Goal: Transaction & Acquisition: Purchase product/service

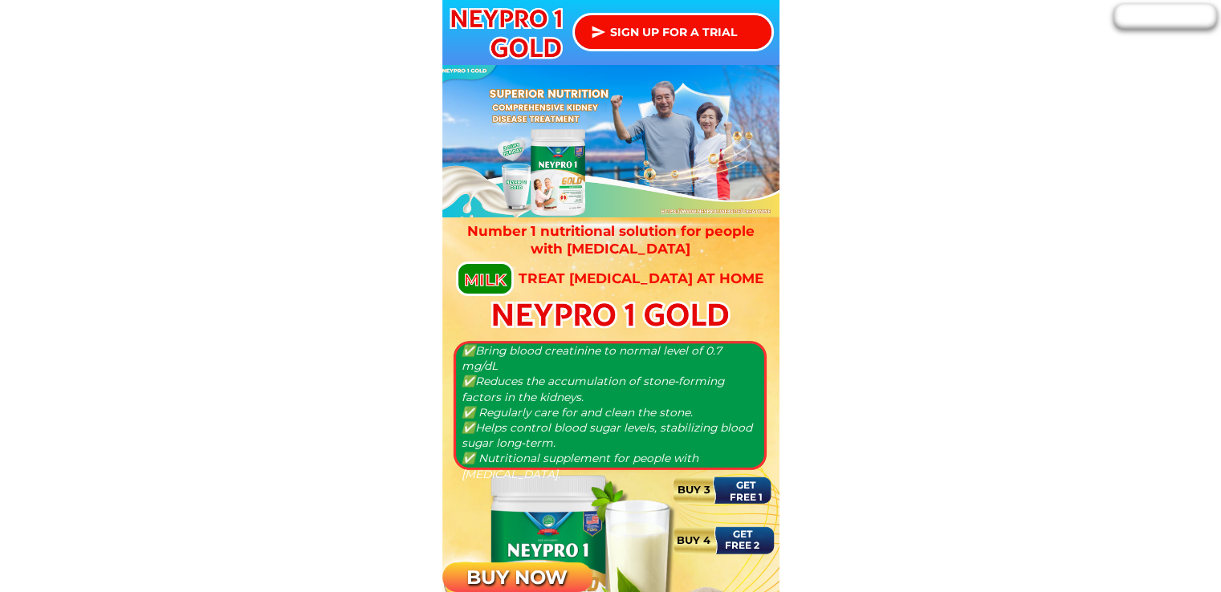
type input "[PERSON_NAME] so"
type input "09175359511"
type input "7 hornbill [GEOGRAPHIC_DATA] subd [GEOGRAPHIC_DATA]"
type input "[PERSON_NAME] so"
type input "09175359511"
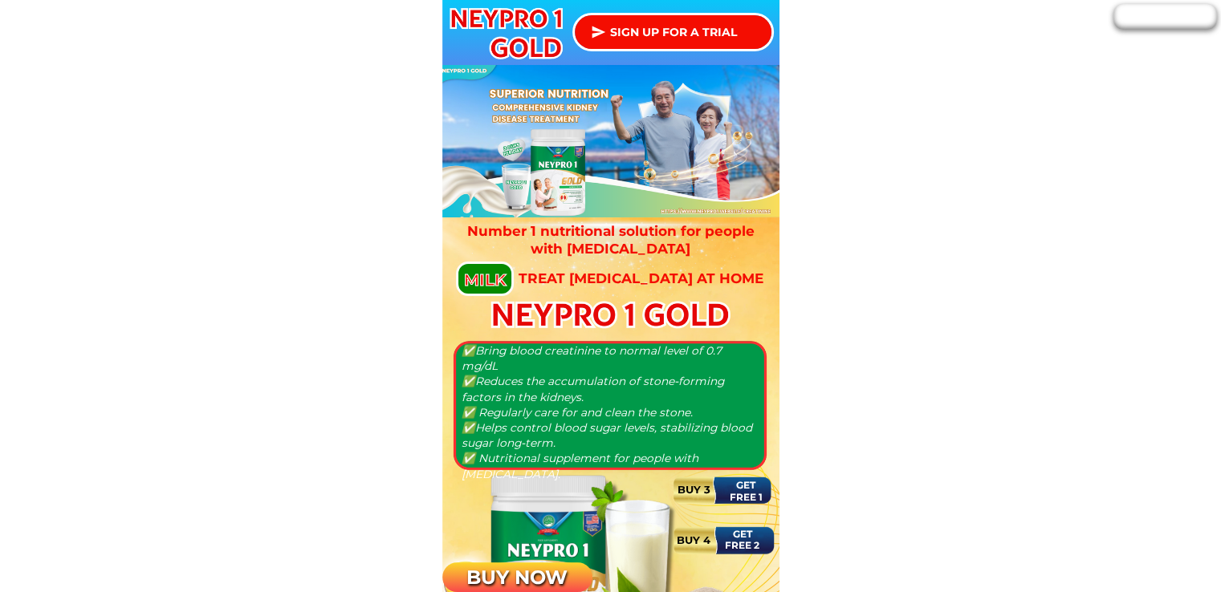
type input "7 hornbill [GEOGRAPHIC_DATA] subd [GEOGRAPHIC_DATA]"
type input "[PERSON_NAME] so"
type input "09175359511"
type input "7 hornbill [GEOGRAPHIC_DATA] subd [GEOGRAPHIC_DATA]"
type input "[PERSON_NAME] so"
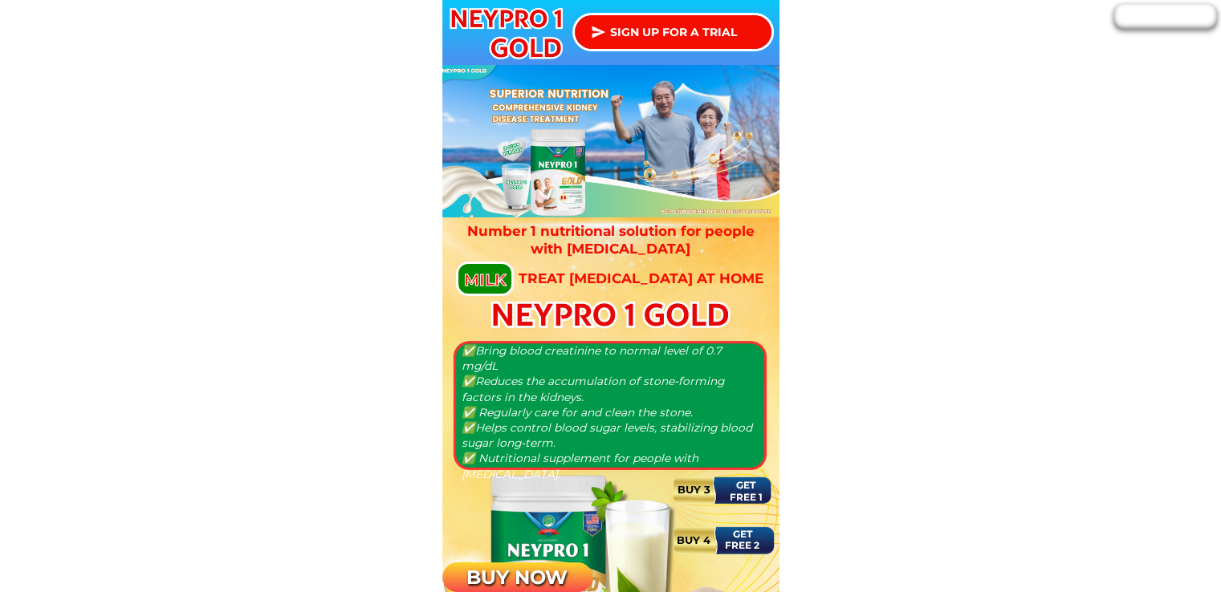
type input "09175359511"
type input "7 hornbill [GEOGRAPHIC_DATA] subd [GEOGRAPHIC_DATA]"
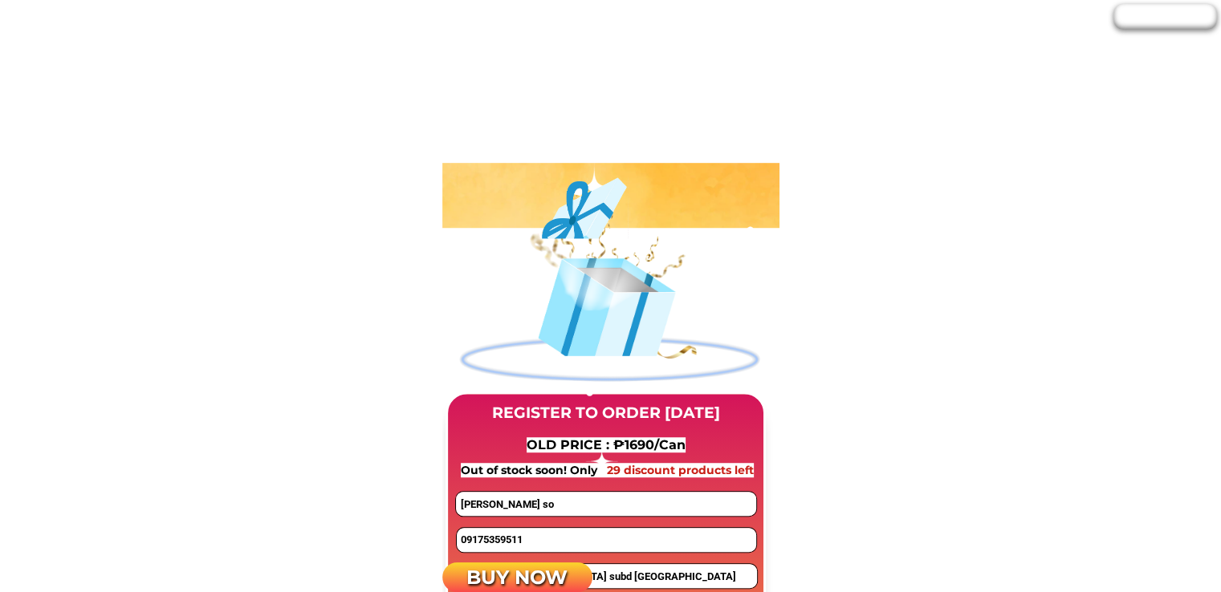
scroll to position [1284, 0]
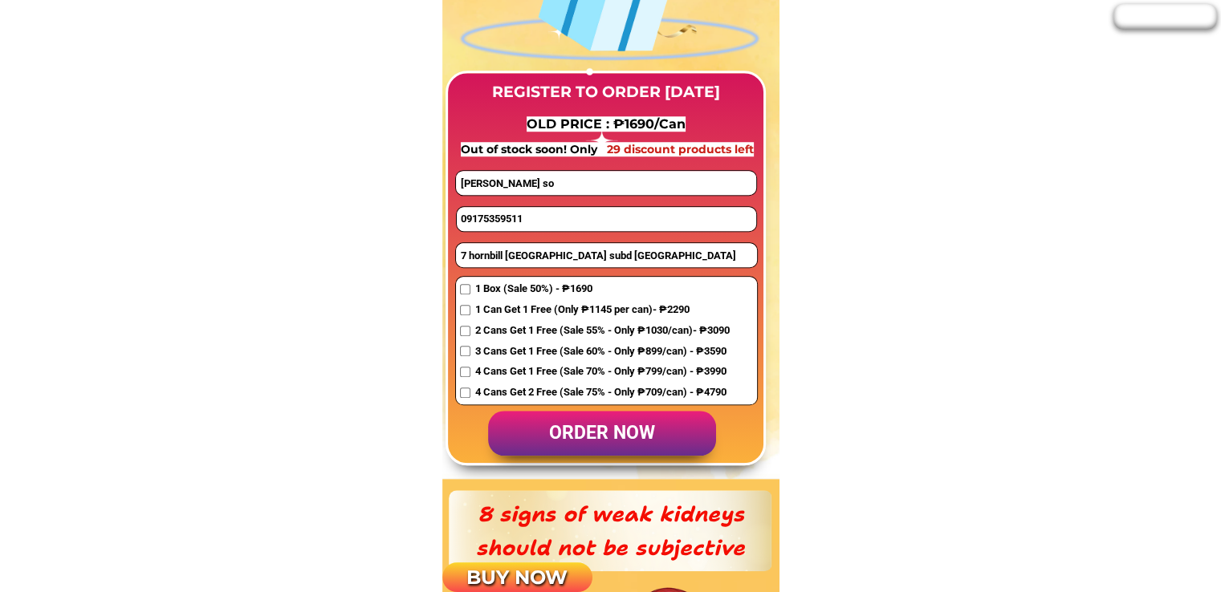
click at [515, 222] on input "09175359511" at bounding box center [606, 219] width 299 height 24
paste input "06 790 588"
click at [508, 218] on input "0906 790 5881" at bounding box center [606, 219] width 299 height 24
click at [488, 219] on input "0906 7905881" at bounding box center [606, 219] width 299 height 24
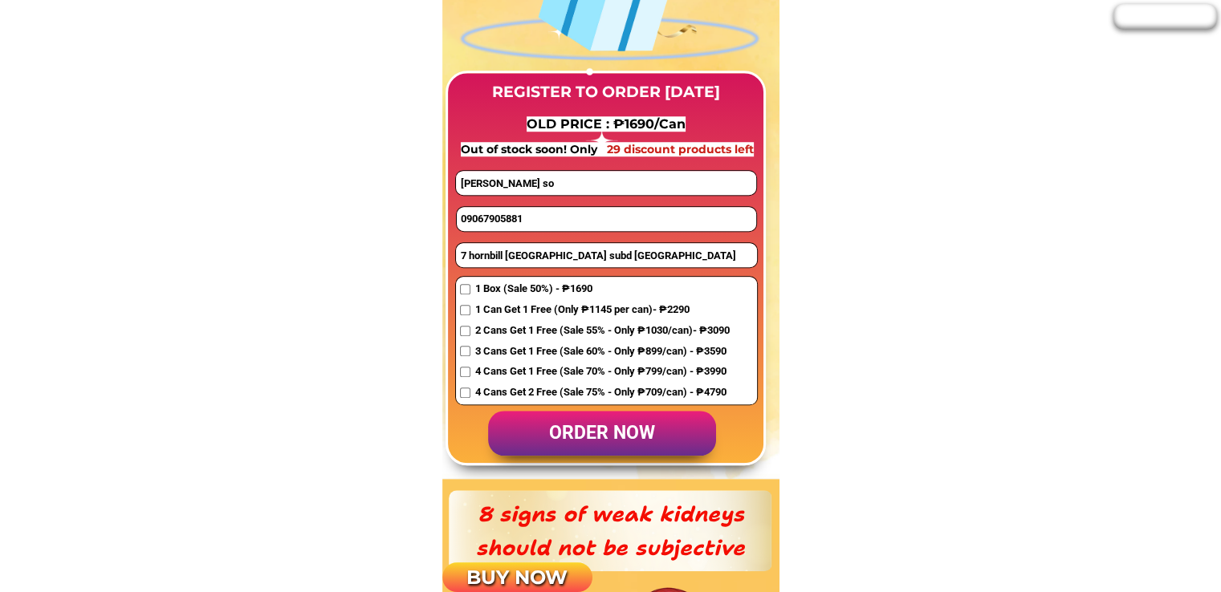
type input "09067905881"
drag, startPoint x: 488, startPoint y: 175, endPoint x: 395, endPoint y: 175, distance: 93.1
type input "v"
click at [520, 254] on input "7 hornbill [GEOGRAPHIC_DATA] subd [GEOGRAPHIC_DATA]" at bounding box center [606, 255] width 301 height 24
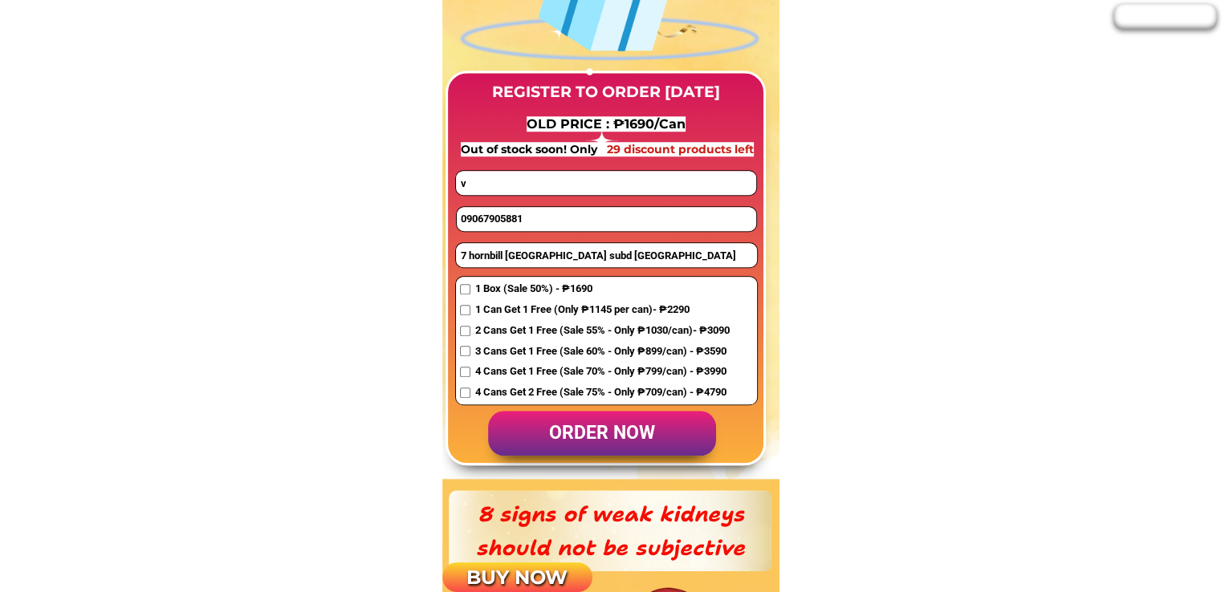
paste input "115 [PERSON_NAME] puntud [GEOGRAPHIC_DATA]"
type input "115 [PERSON_NAME] puntud [GEOGRAPHIC_DATA]"
click at [523, 176] on input "v" at bounding box center [605, 183] width 299 height 24
paste input "[PERSON_NAME]"
type input "[PERSON_NAME]"
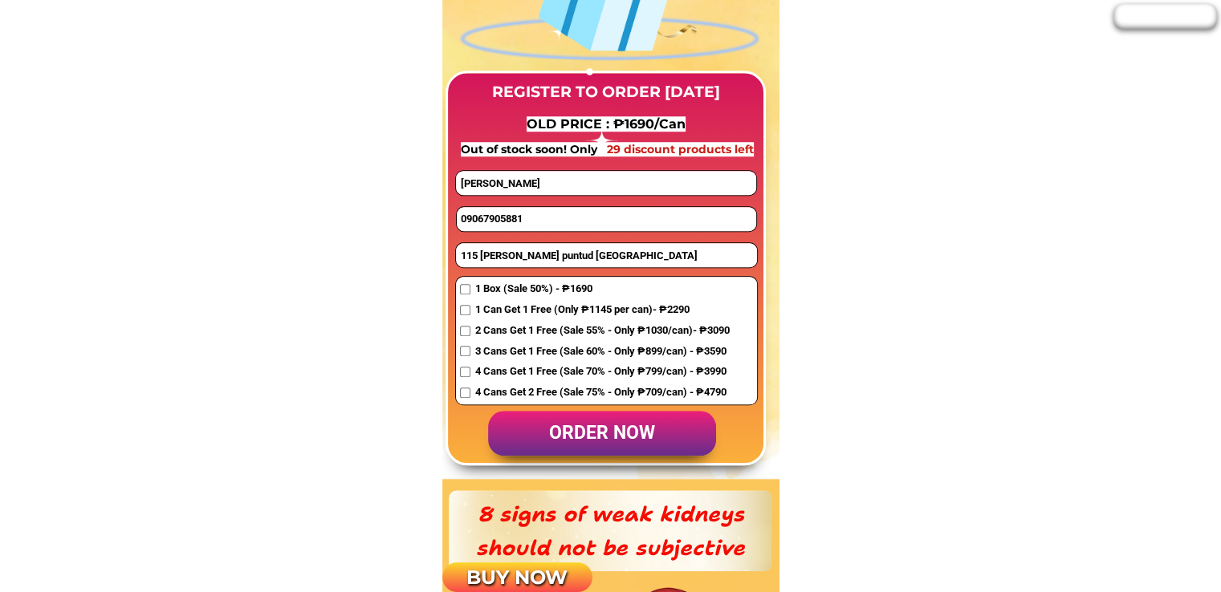
click at [517, 311] on span "1 Can Get 1 Free (Only ₱1145 per can)- ₱2290" at bounding box center [601, 310] width 254 height 17
checkbox input "true"
click at [590, 429] on p "order now" at bounding box center [602, 434] width 228 height 46
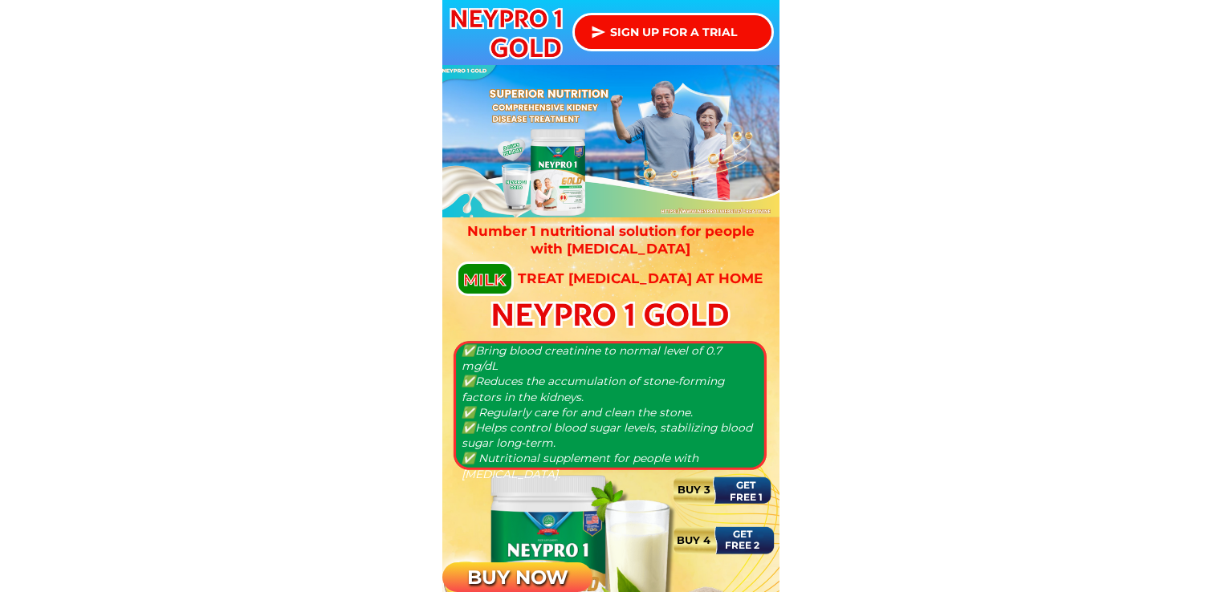
type input "[PERSON_NAME]"
type input "09067905881"
type input "115 [PERSON_NAME] puntud [GEOGRAPHIC_DATA]"
type input "[PERSON_NAME]"
type input "09067905881"
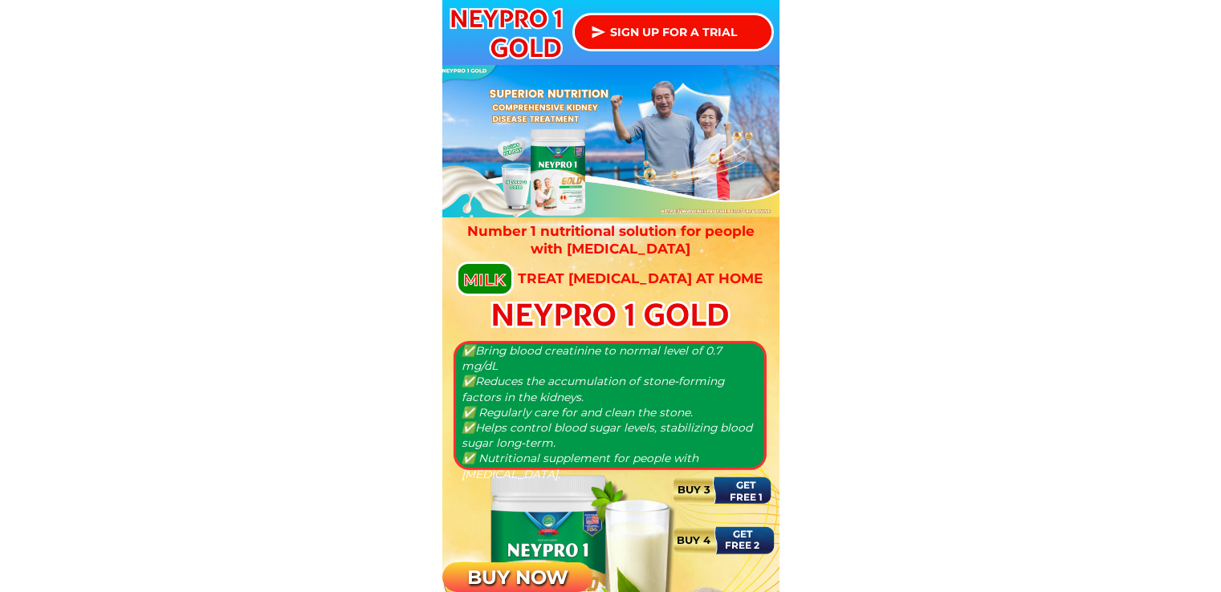
type input "115 julio pacana puntud cagayan de oro city"
type input "[PERSON_NAME]"
type input "09067905881"
type input "115 [PERSON_NAME] puntud [GEOGRAPHIC_DATA]"
type input "[PERSON_NAME]"
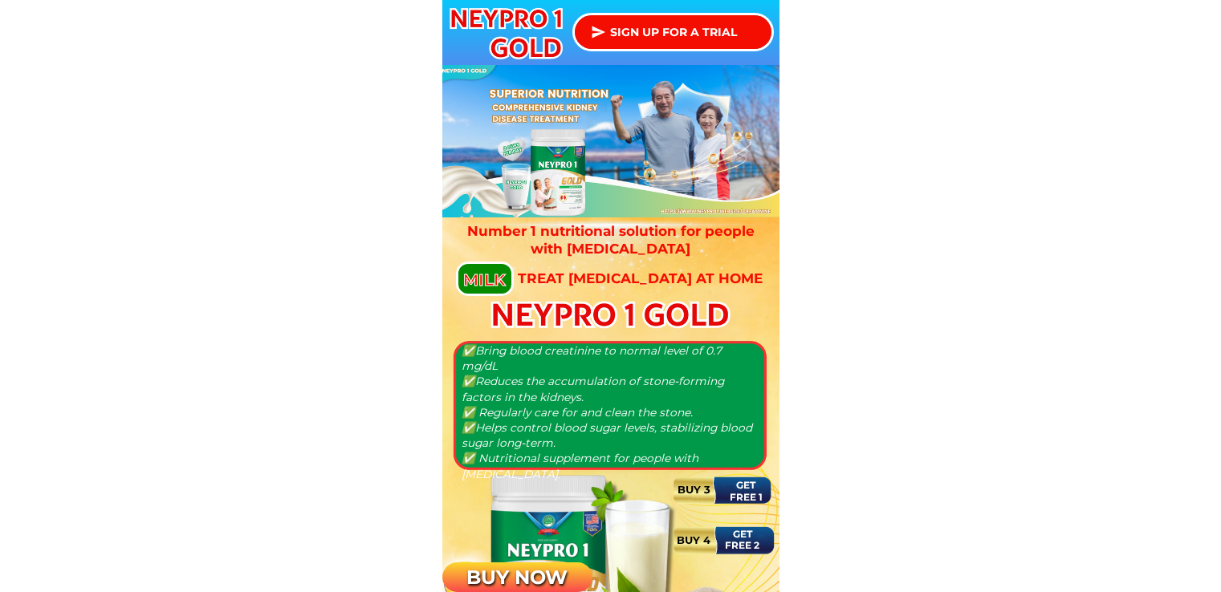
type input "09067905881"
type input "115 [PERSON_NAME] puntud [GEOGRAPHIC_DATA]"
